Goal: Check status: Check status

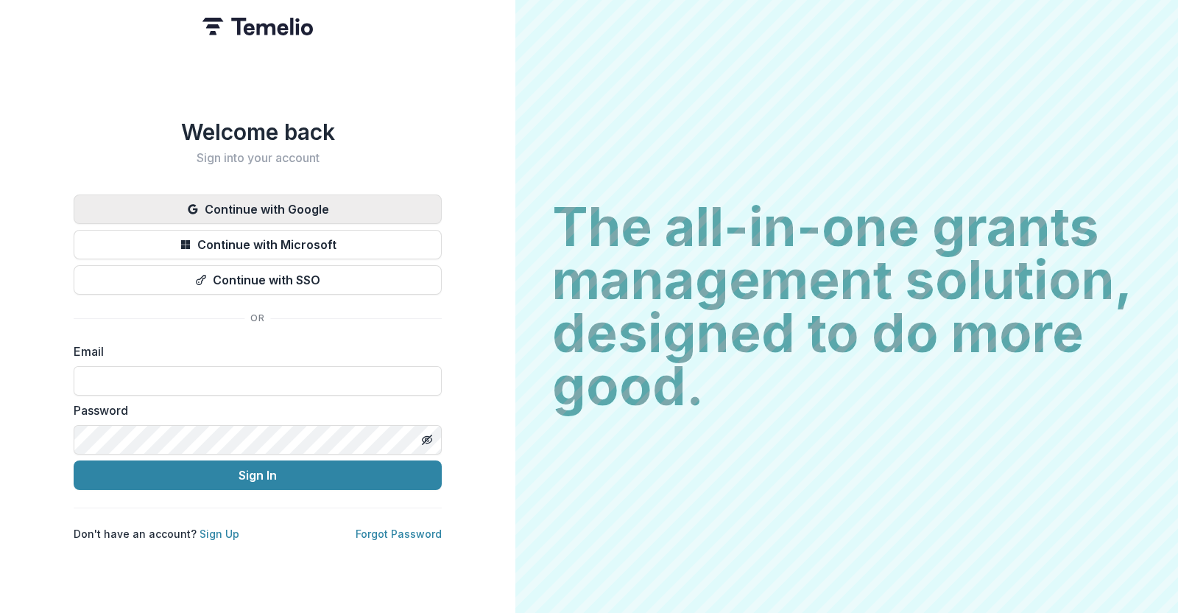
click at [280, 202] on button "Continue with Google" at bounding box center [258, 208] width 368 height 29
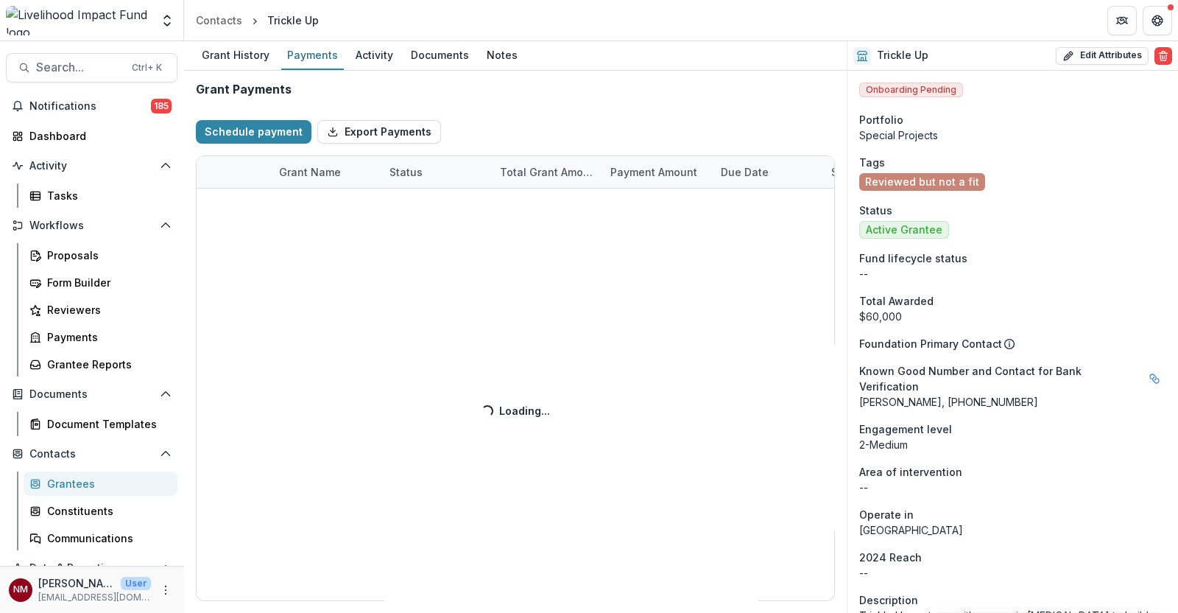
select select "****"
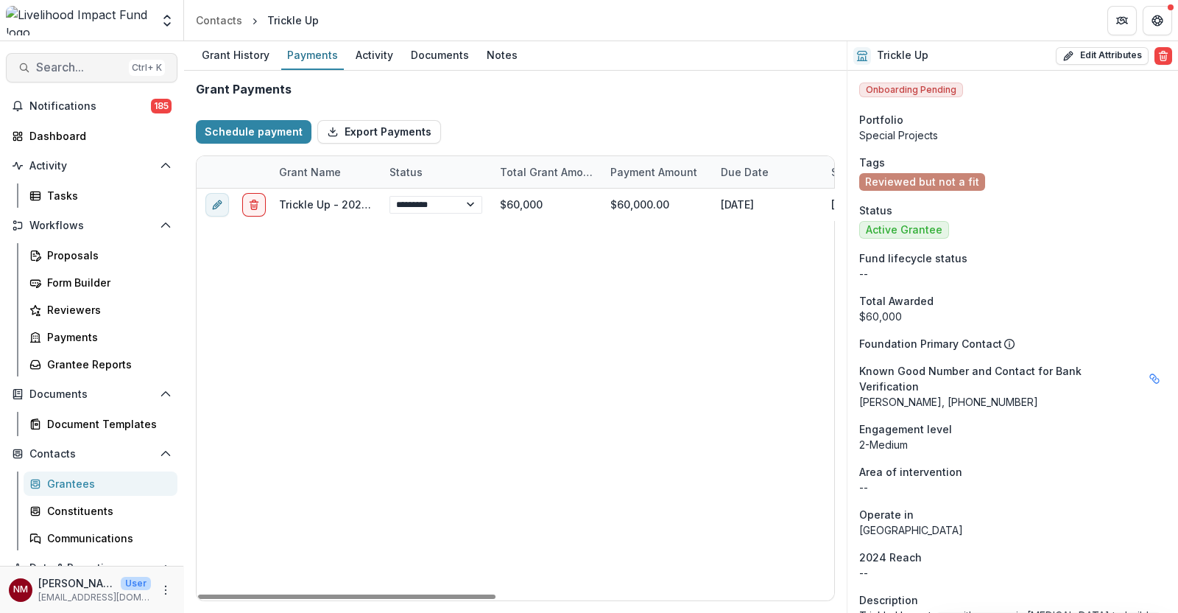
click at [74, 75] on button "Search... Ctrl + K" at bounding box center [92, 67] width 172 height 29
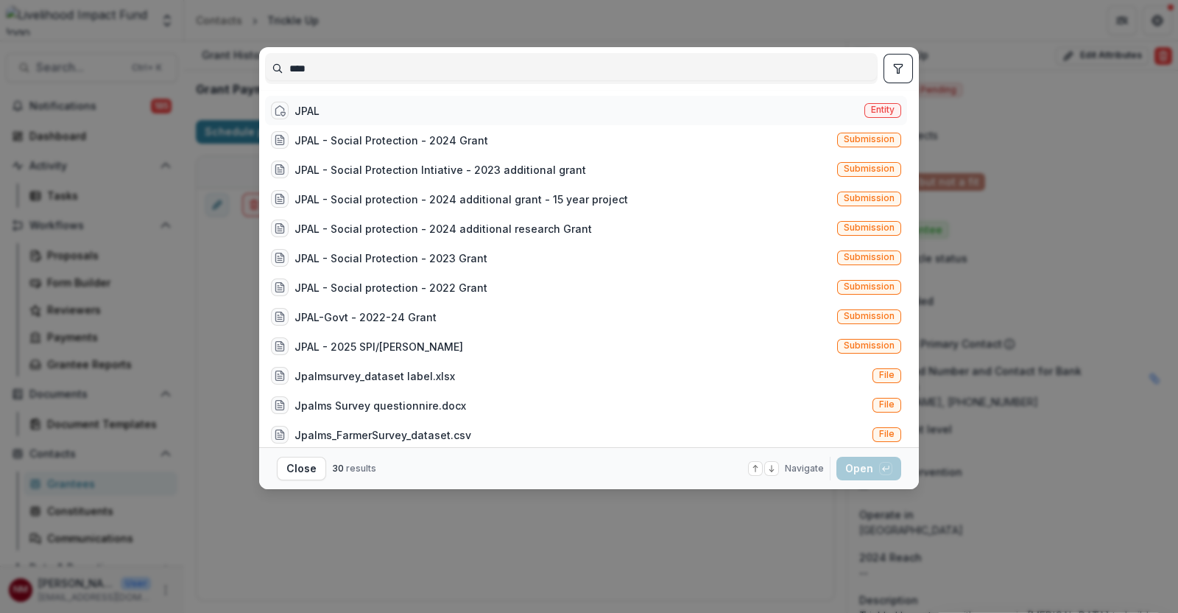
type input "****"
click at [362, 106] on div "JPAL Entity" at bounding box center [586, 110] width 642 height 29
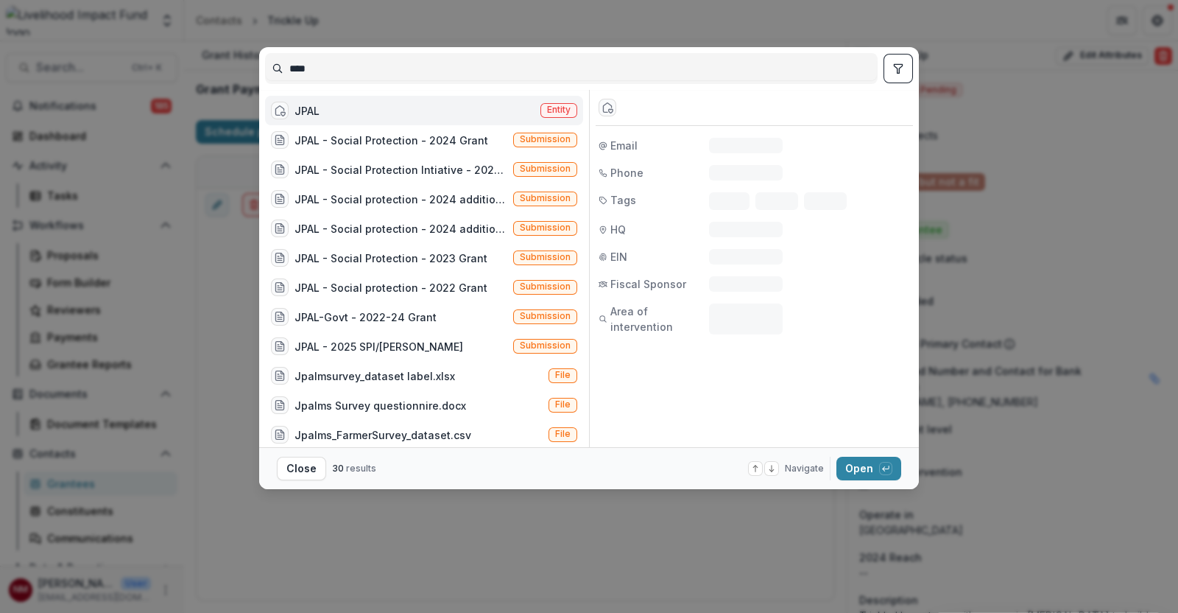
click at [362, 106] on div "JPAL Entity" at bounding box center [424, 110] width 318 height 29
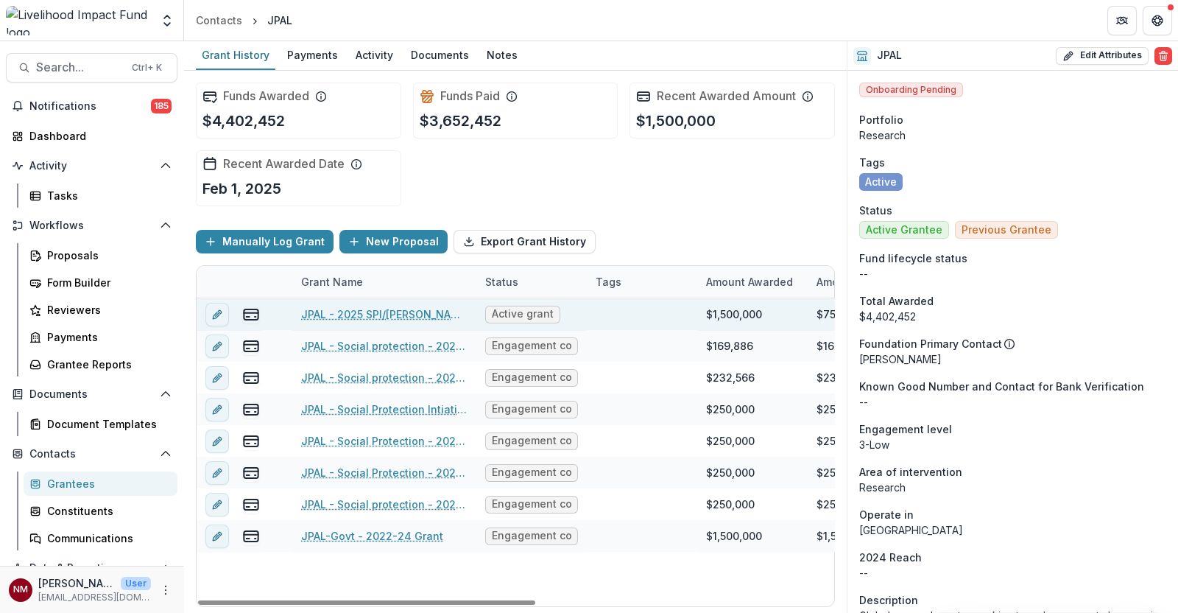
click at [324, 311] on link "JPAL - 2025 SPI/[PERSON_NAME]" at bounding box center [384, 313] width 166 height 15
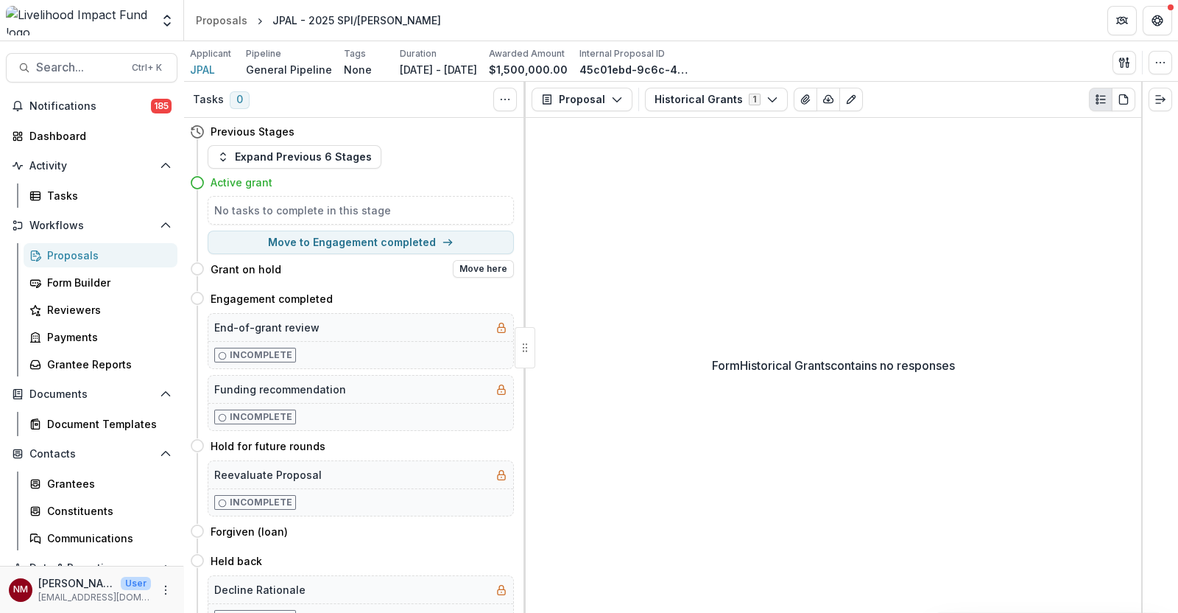
click at [366, 281] on div "Grant on hold Move here" at bounding box center [352, 268] width 324 height 29
click at [311, 158] on button "Expand Previous 6 Stages" at bounding box center [295, 157] width 174 height 24
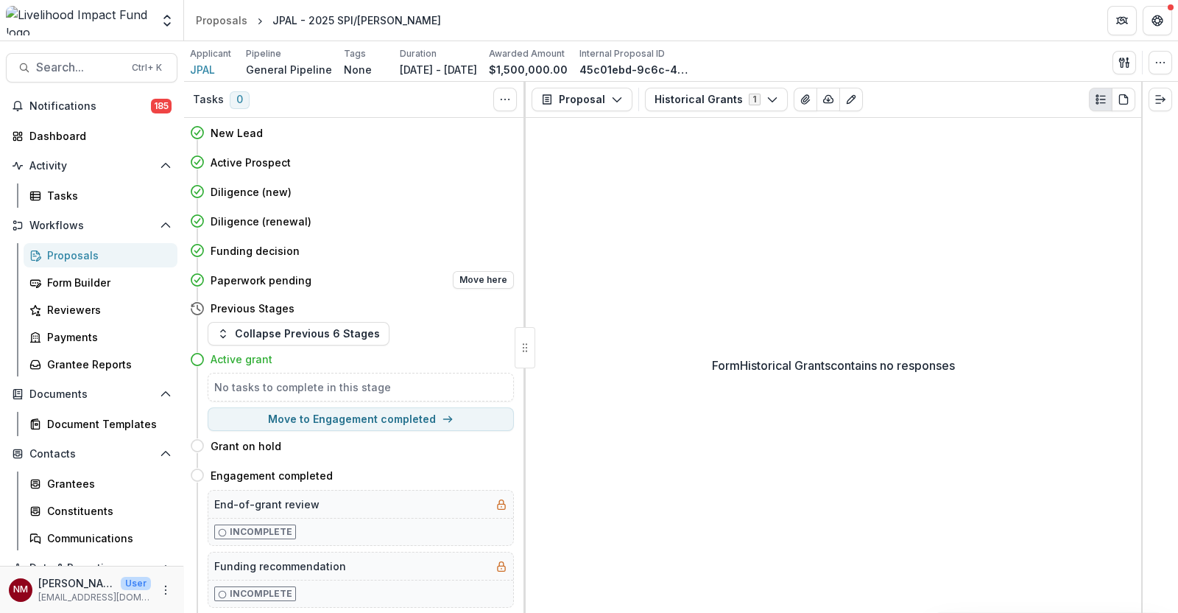
click at [275, 283] on h4 "Paperwork pending" at bounding box center [261, 279] width 101 height 15
click at [613, 104] on icon "button" at bounding box center [617, 100] width 12 height 12
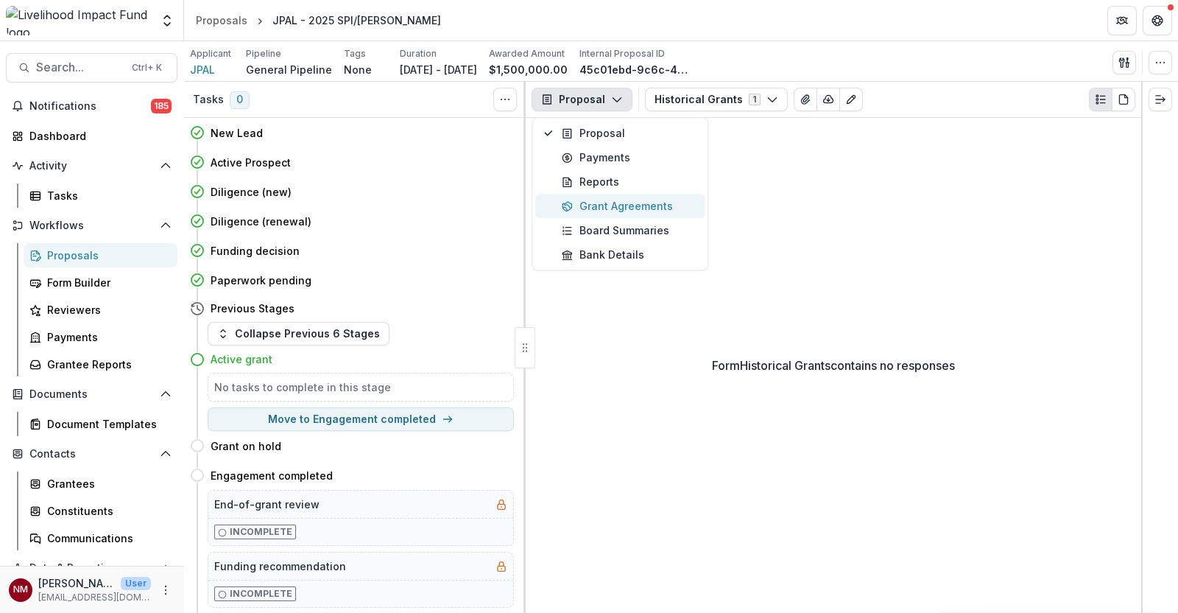
click at [604, 213] on div "Grant Agreements" at bounding box center [629, 205] width 135 height 15
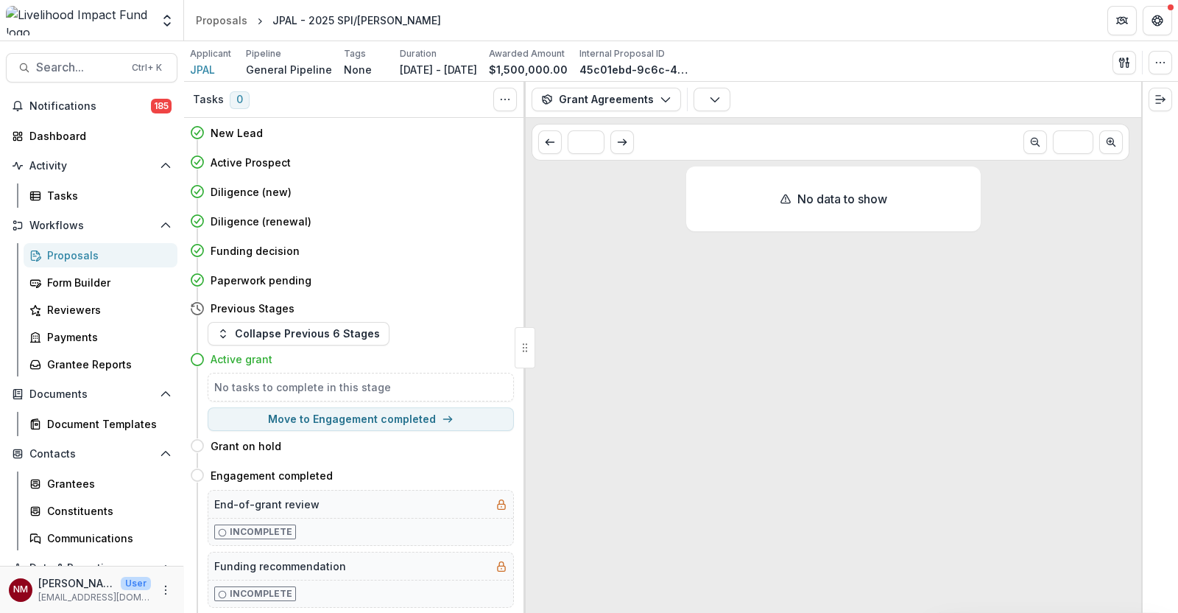
click at [616, 327] on div "No data to show" at bounding box center [834, 389] width 616 height 446
click at [284, 284] on h4 "Paperwork pending" at bounding box center [261, 279] width 101 height 15
click at [661, 103] on icon "button" at bounding box center [666, 100] width 12 height 12
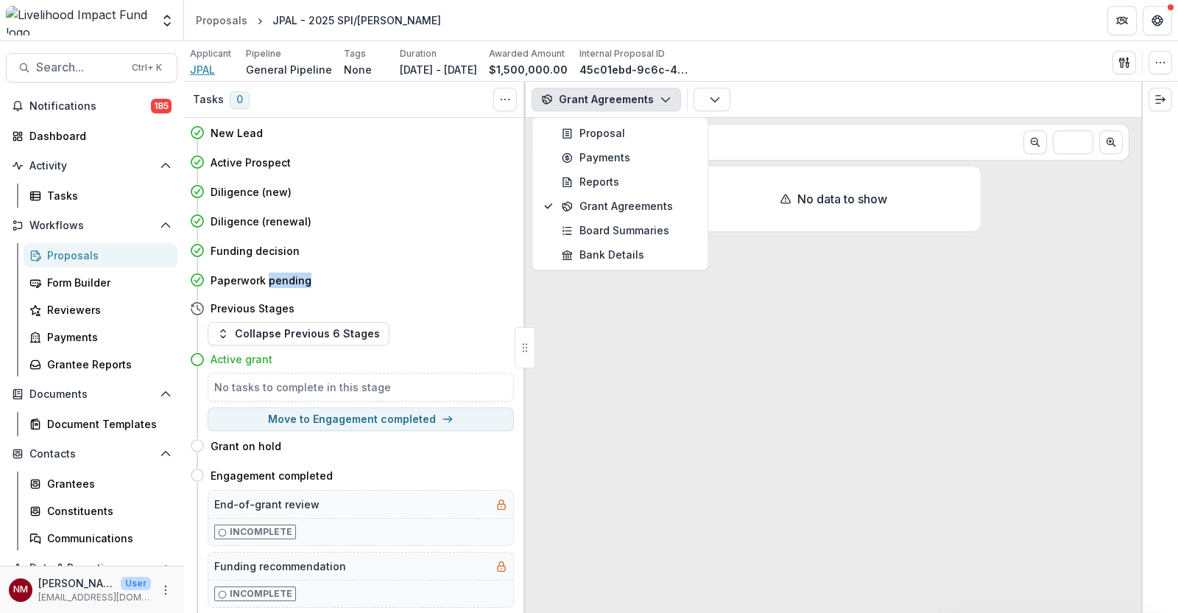
click at [207, 68] on span "JPAL" at bounding box center [202, 69] width 25 height 15
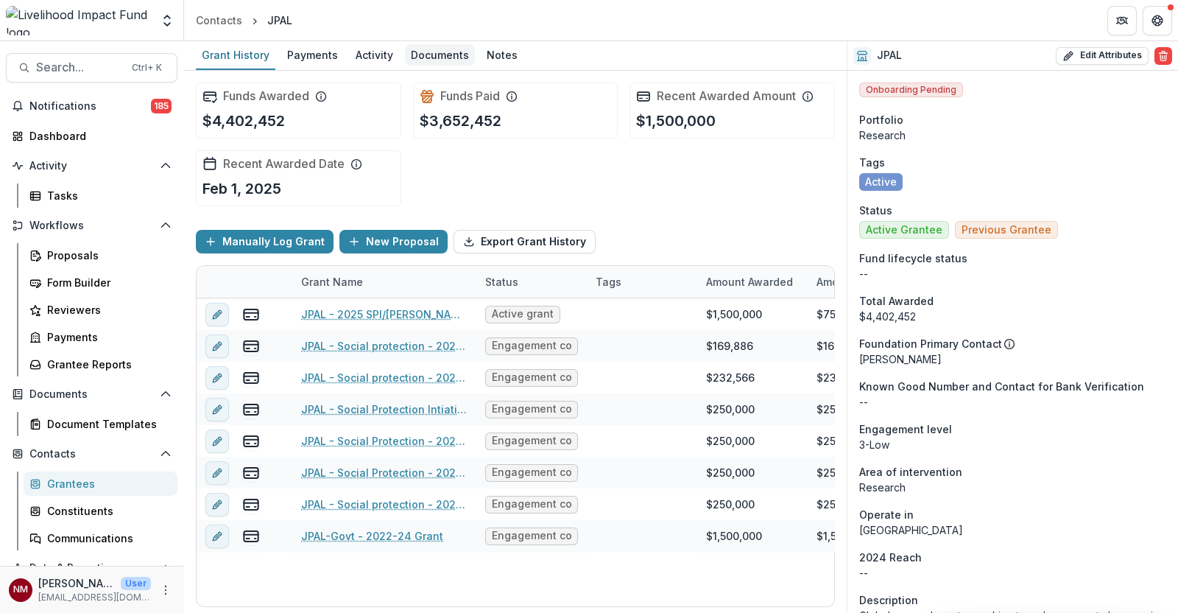
click at [449, 54] on div "Documents" at bounding box center [440, 54] width 70 height 21
